Goal: Task Accomplishment & Management: Manage account settings

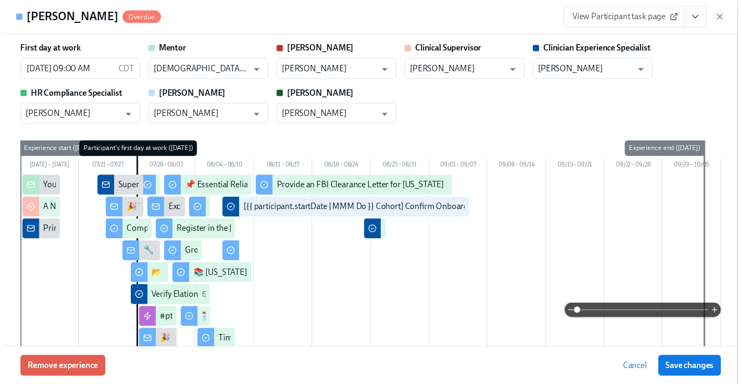
scroll to position [3013, 0]
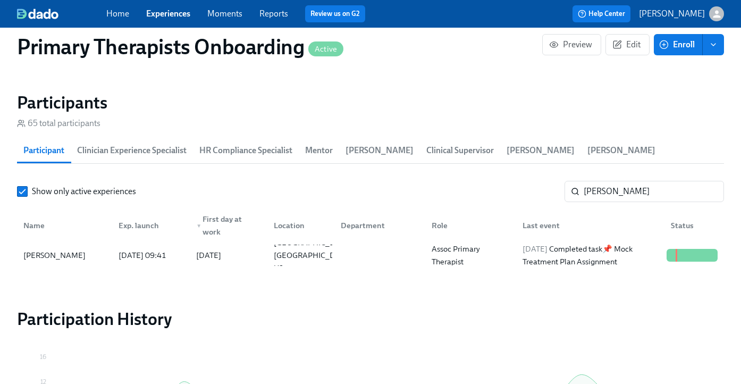
click at [183, 16] on link "Experiences" at bounding box center [168, 14] width 44 height 10
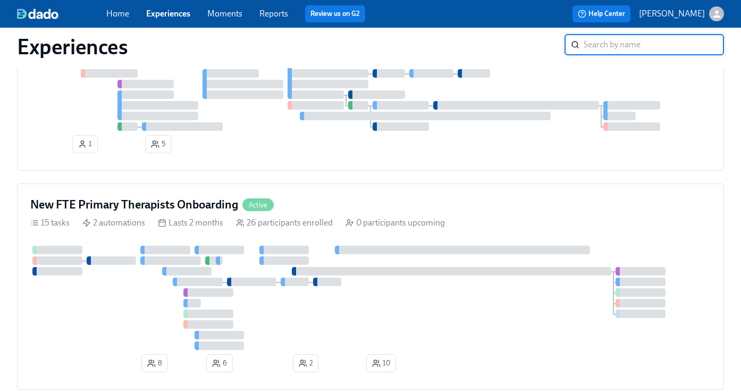
scroll to position [325, 0]
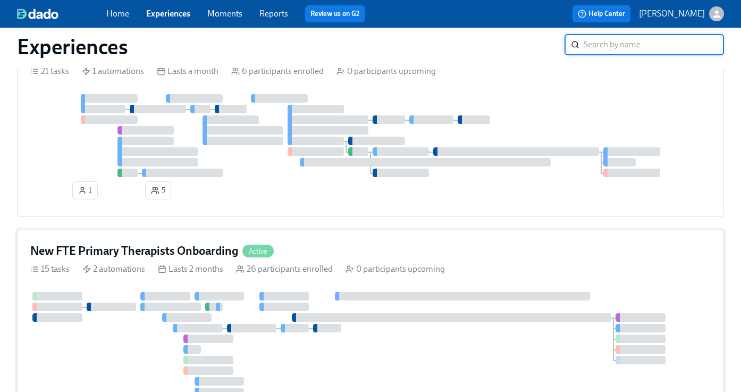
click at [327, 252] on div "New FTE Primary Therapists Onboarding Active" at bounding box center [370, 251] width 680 height 16
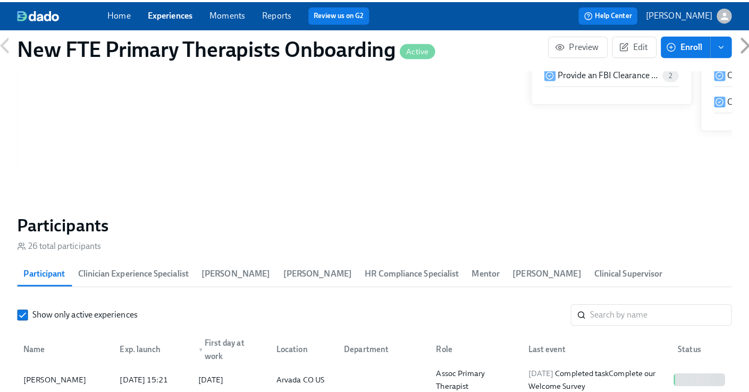
scroll to position [1002, 0]
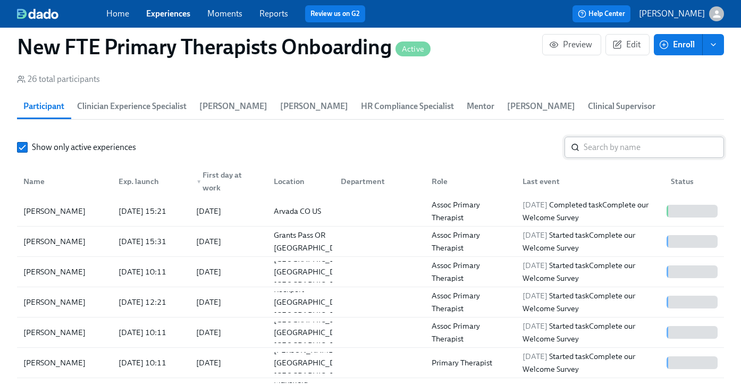
click at [626, 146] on input "search" at bounding box center [653, 147] width 140 height 21
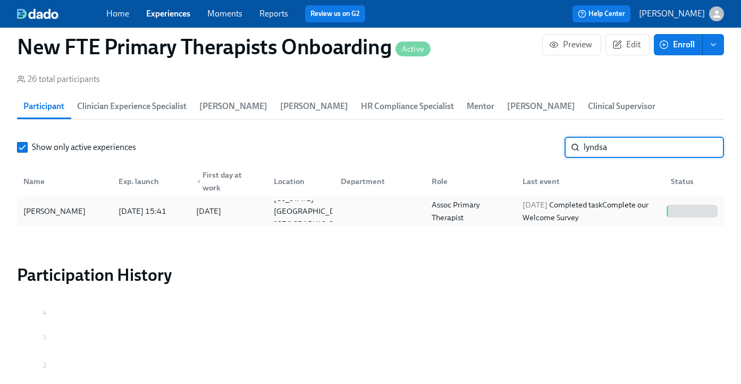
type input "lyndsa"
click at [50, 211] on div "[PERSON_NAME]" at bounding box center [54, 211] width 71 height 13
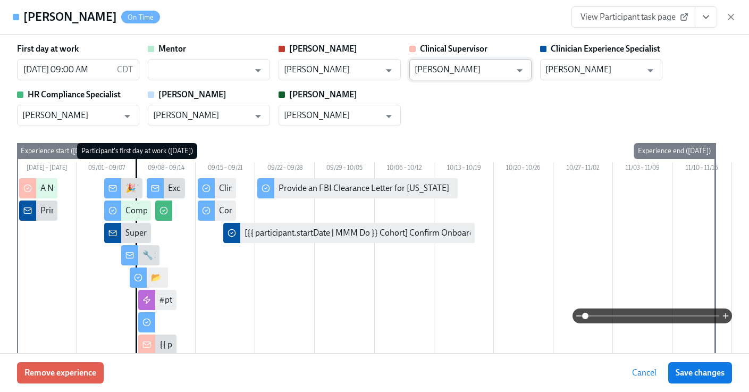
click at [432, 77] on input "[PERSON_NAME]" at bounding box center [462, 69] width 96 height 21
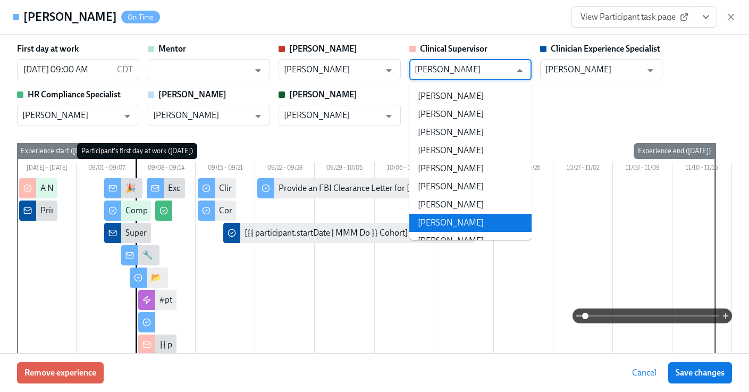
click at [492, 224] on li "[PERSON_NAME]" at bounding box center [470, 223] width 122 height 18
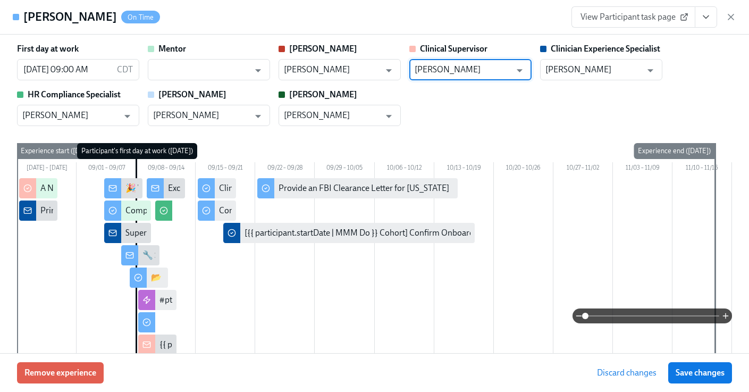
type input "[PERSON_NAME]"
click at [701, 377] on span "Save changes" at bounding box center [699, 372] width 49 height 11
type input "[PERSON_NAME]"
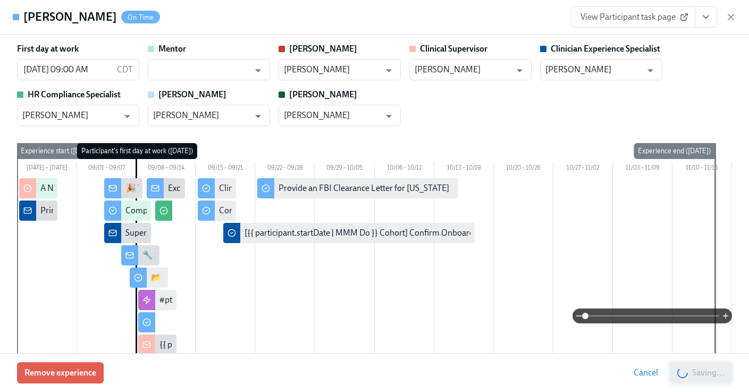
scroll to position [0, 4657]
